Goal: Task Accomplishment & Management: Manage account settings

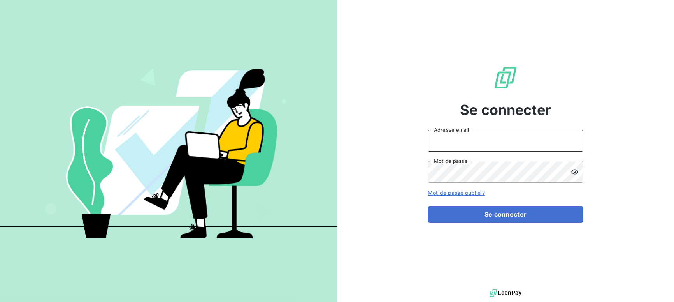
click at [481, 146] on input "Adresse email" at bounding box center [506, 141] width 156 height 22
type input "[EMAIL_ADDRESS][DOMAIN_NAME]"
click at [428, 206] on button "Se connecter" at bounding box center [506, 214] width 156 height 16
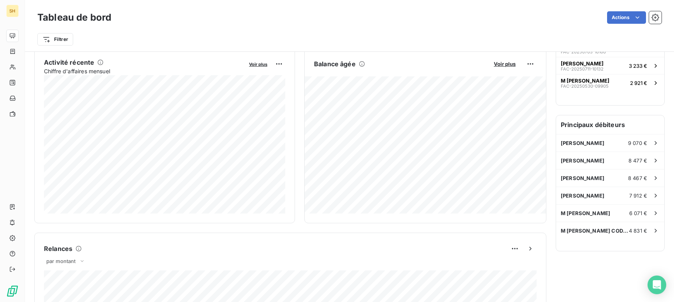
scroll to position [35, 0]
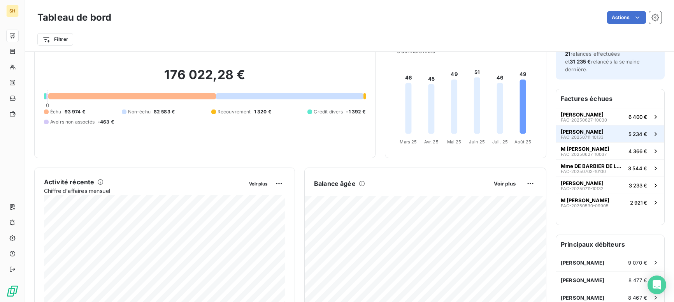
click at [595, 128] on span "[PERSON_NAME]" at bounding box center [582, 131] width 43 height 6
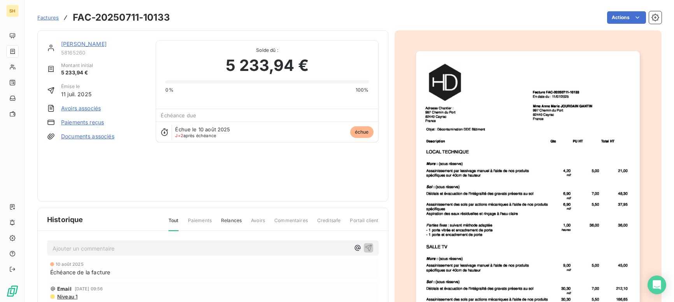
click at [98, 44] on link "[PERSON_NAME]" at bounding box center [84, 43] width 46 height 7
